Goal: Check status: Check status

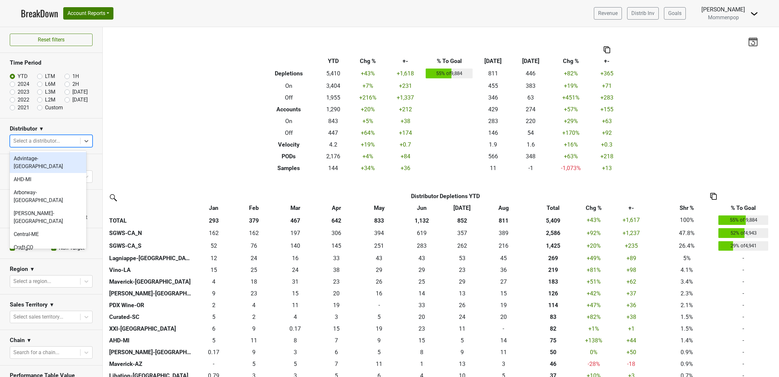
click at [53, 143] on div at bounding box center [45, 140] width 64 height 9
type input "ca"
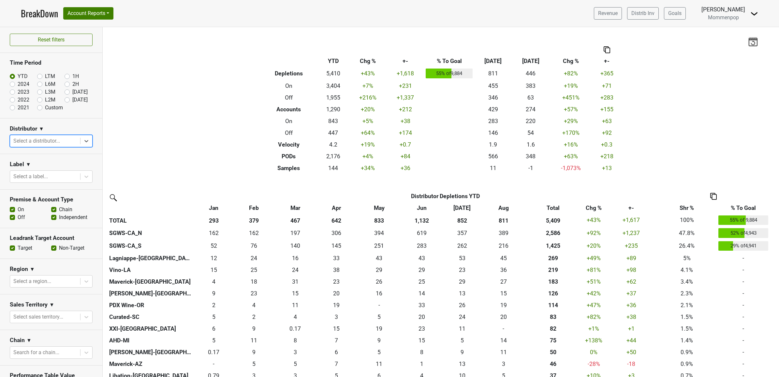
click at [53, 143] on div at bounding box center [45, 140] width 64 height 9
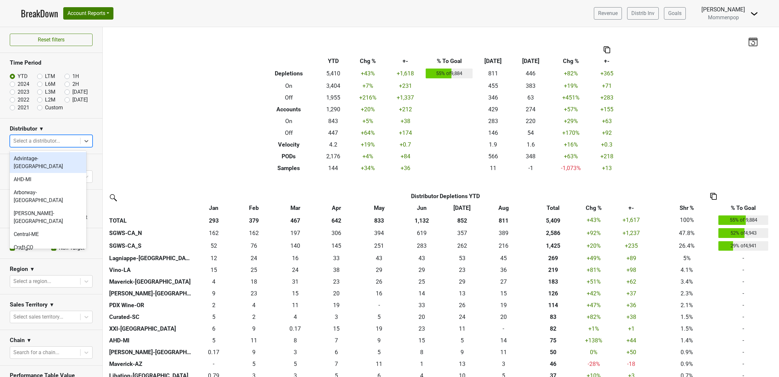
click at [53, 143] on div at bounding box center [45, 140] width 64 height 9
type input "ca"
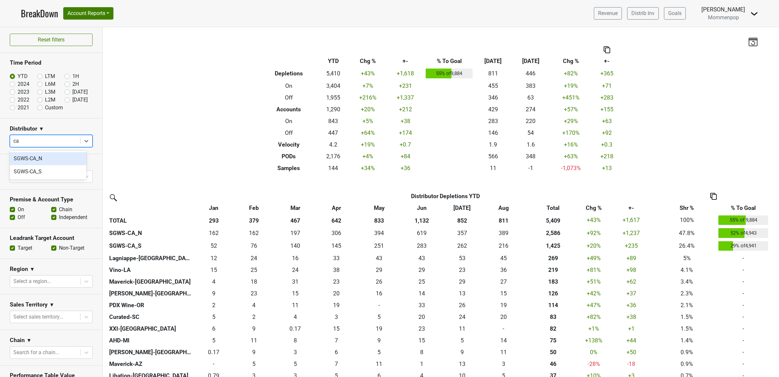
click at [46, 154] on div "SGWS-CA_N" at bounding box center [48, 158] width 77 height 13
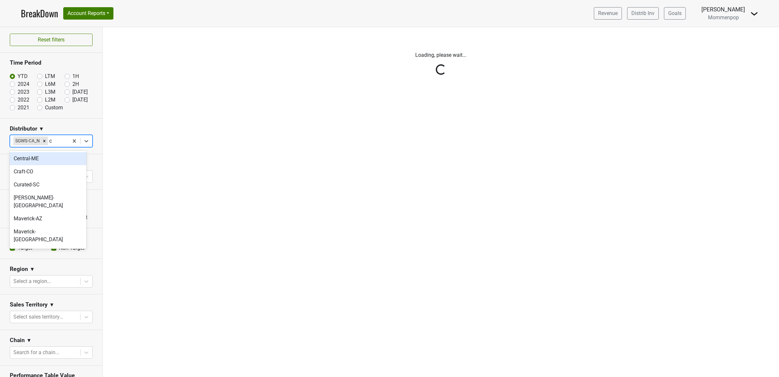
type input "ca"
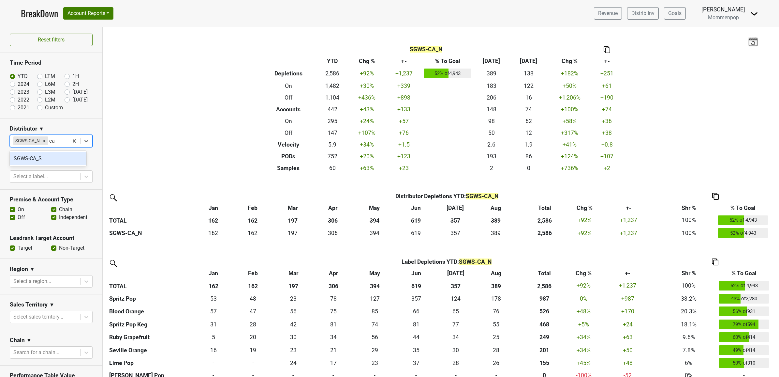
click at [45, 157] on div "SGWS-CA_S" at bounding box center [48, 158] width 77 height 13
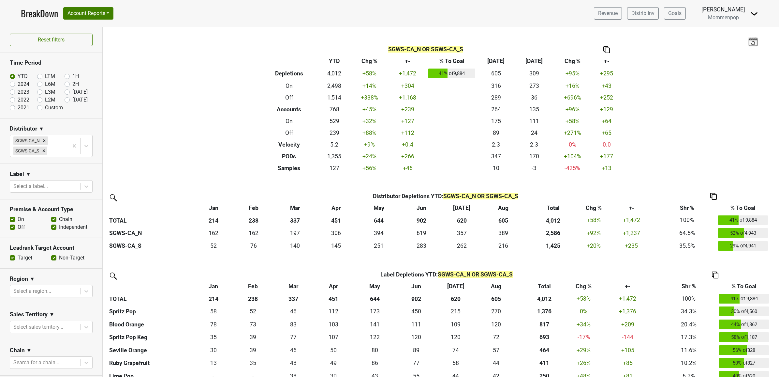
click at [756, 13] on img at bounding box center [755, 14] width 8 height 8
click at [39, 6] on nav "BreakDown Account Reports SuperRanker Map Award Progress Chain Compliance CRM N…" at bounding box center [390, 13] width 748 height 27
click at [39, 11] on link "BreakDown" at bounding box center [39, 14] width 37 height 14
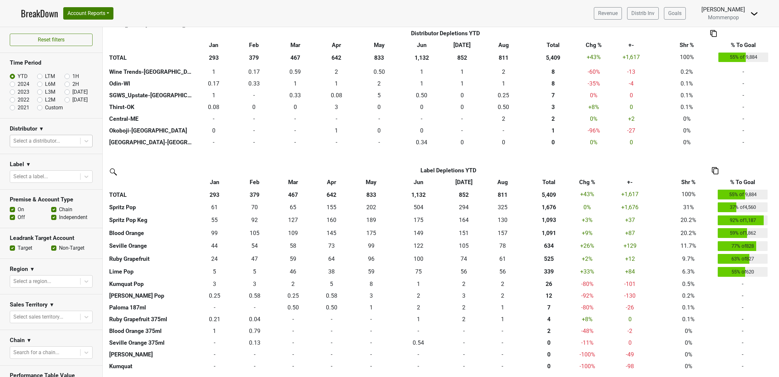
click at [32, 141] on div at bounding box center [45, 140] width 64 height 9
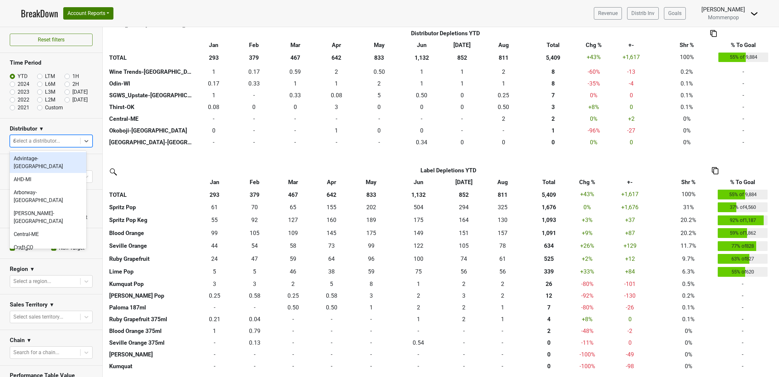
type input "ca"
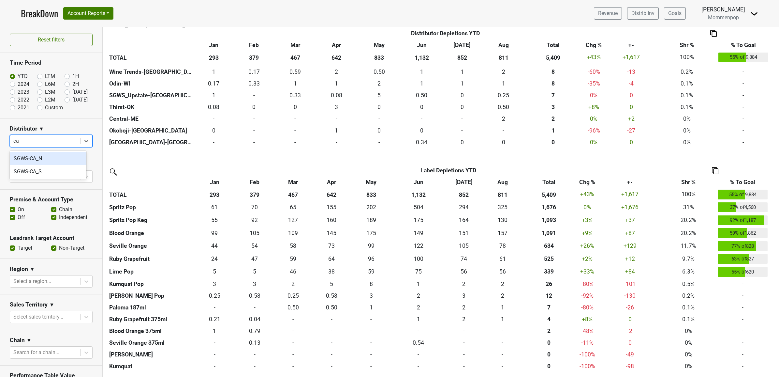
click at [33, 156] on div "SGWS-CA_N" at bounding box center [48, 158] width 77 height 13
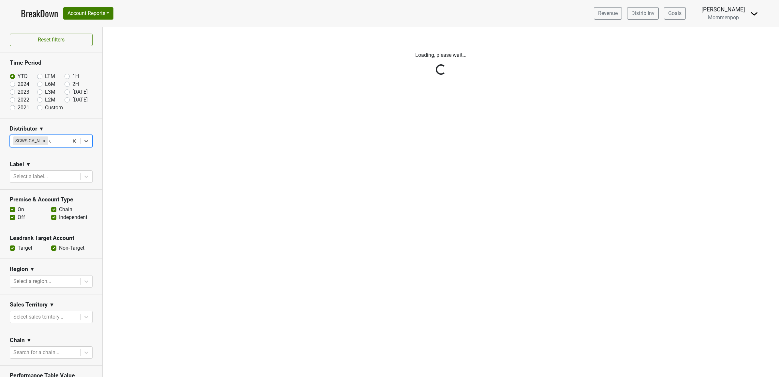
type input "ca"
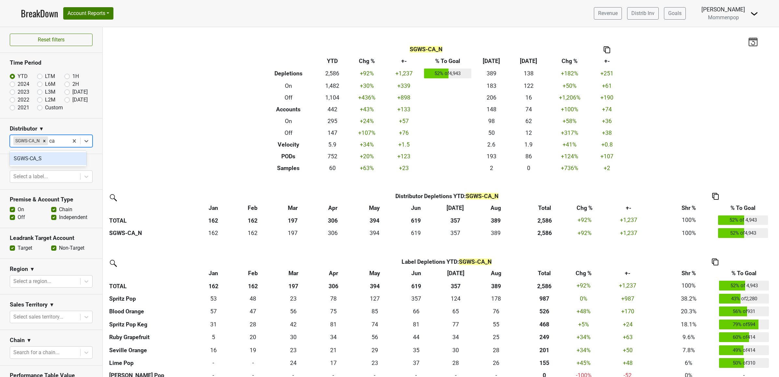
click at [34, 162] on div "SGWS-CA_S" at bounding box center [48, 158] width 77 height 13
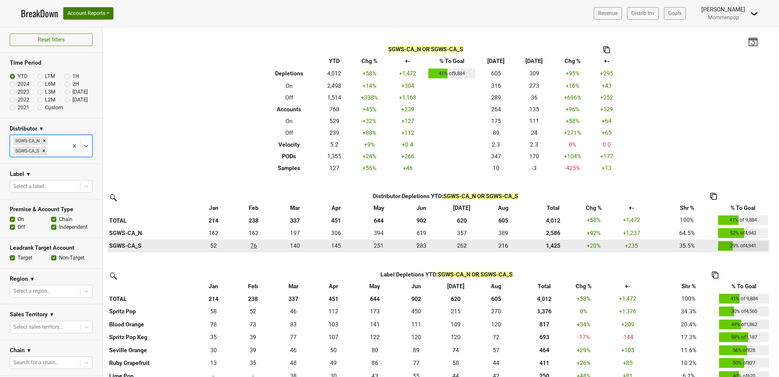
scroll to position [57, 0]
